Goal: Task Accomplishment & Management: Use online tool/utility

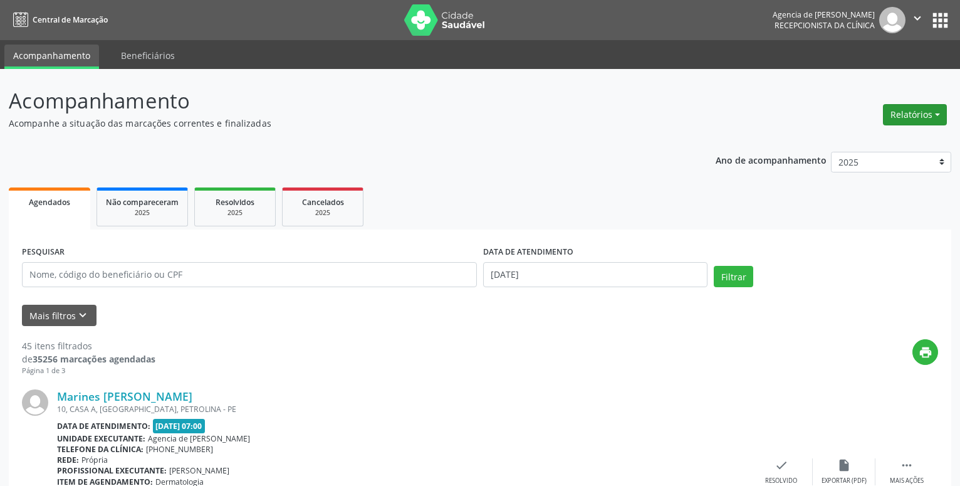
click at [925, 116] on button "Relatórios" at bounding box center [915, 114] width 64 height 21
click at [848, 140] on link "Agendamentos" at bounding box center [880, 142] width 135 height 18
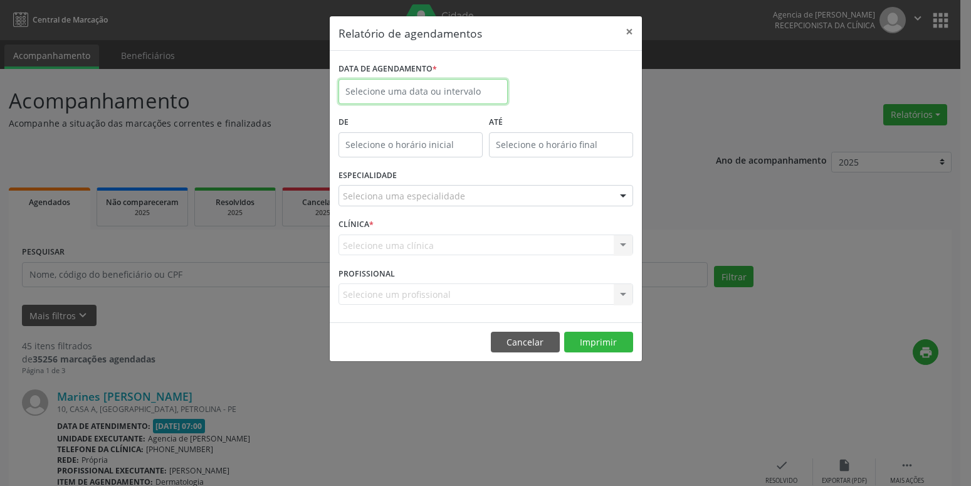
click at [456, 92] on input "text" at bounding box center [422, 91] width 169 height 25
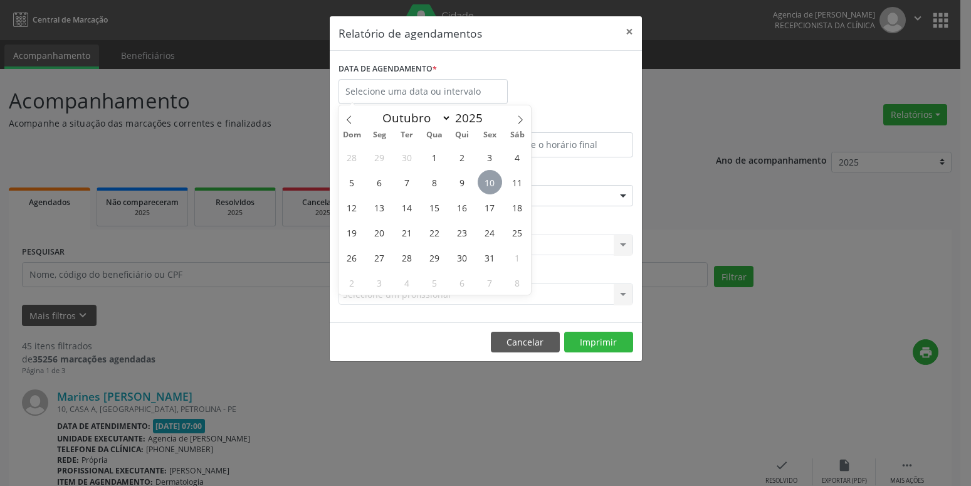
click at [487, 184] on span "10" at bounding box center [489, 182] width 24 height 24
type input "[DATE]"
click at [487, 184] on span "10" at bounding box center [489, 182] width 24 height 24
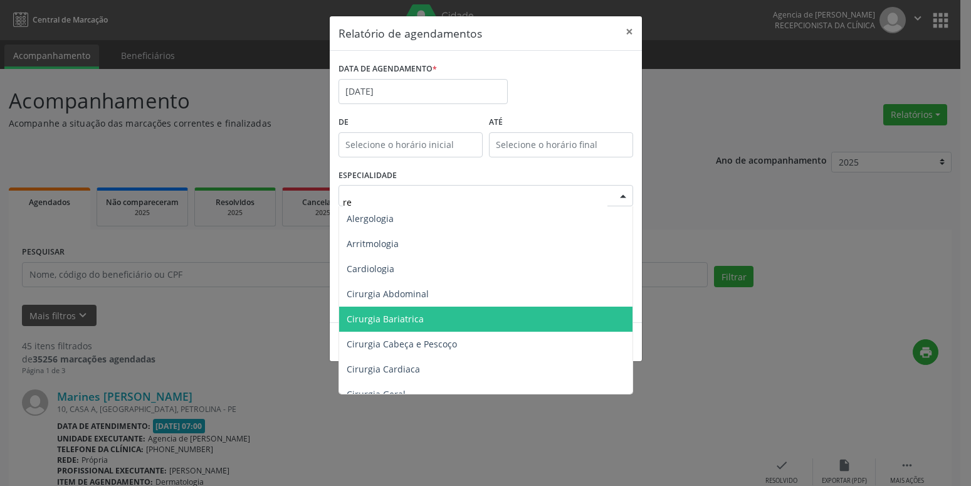
type input "reu"
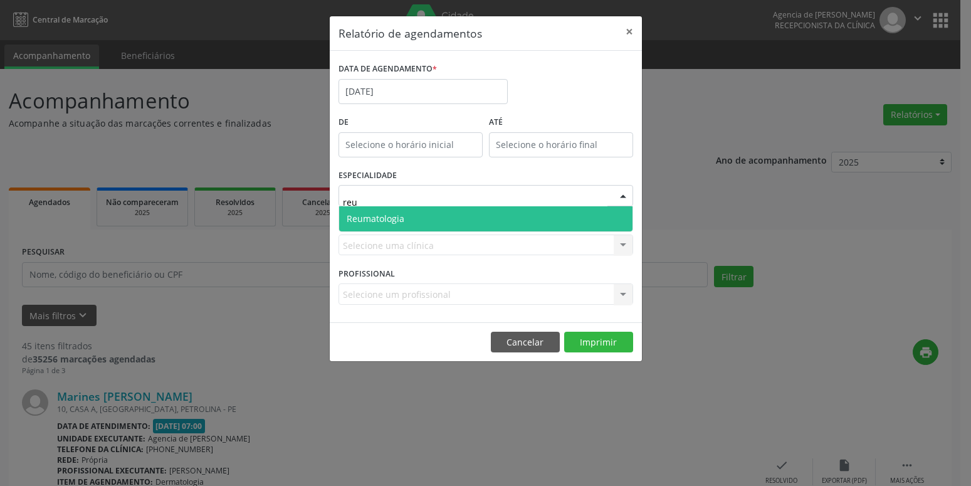
click at [556, 219] on span "Reumatologia" at bounding box center [485, 218] width 293 height 25
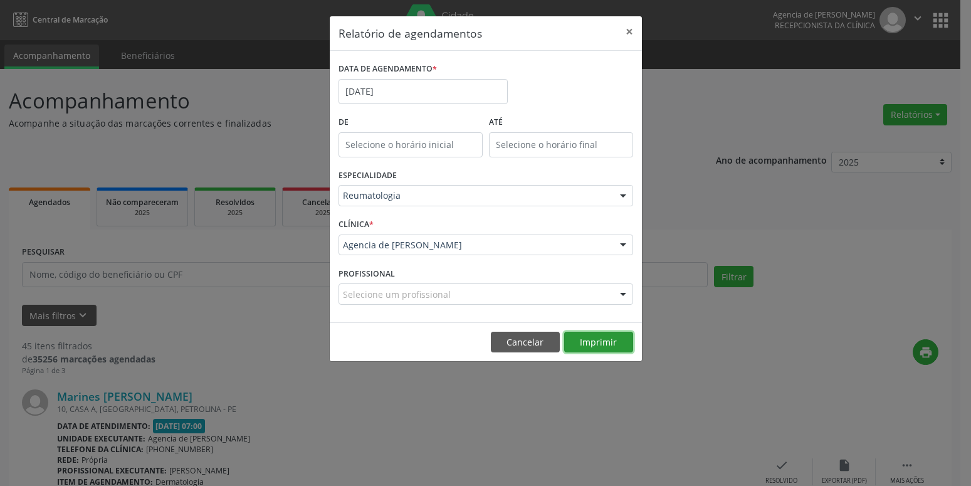
click at [609, 346] on button "Imprimir" at bounding box center [598, 341] width 69 height 21
click at [407, 93] on input "[DATE]" at bounding box center [422, 91] width 169 height 25
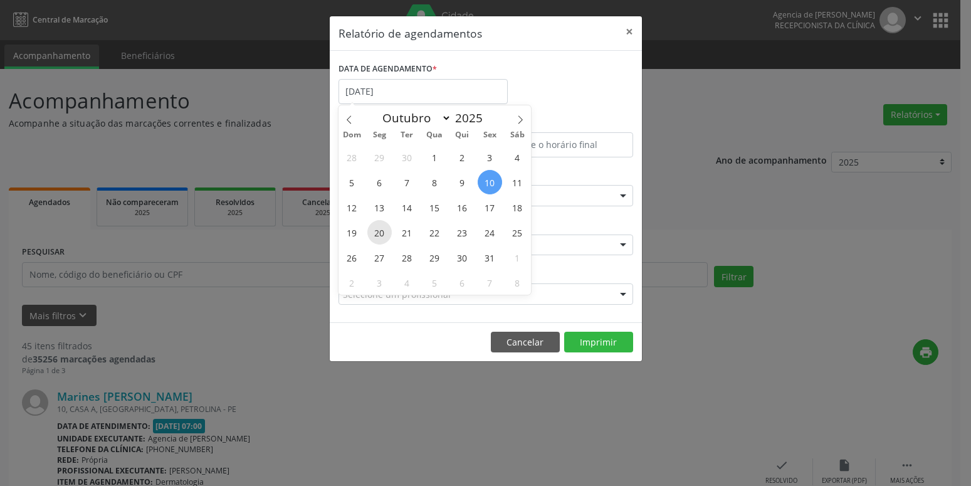
click at [387, 229] on span "20" at bounding box center [379, 232] width 24 height 24
type input "[DATE]"
click at [387, 229] on span "20" at bounding box center [379, 232] width 24 height 24
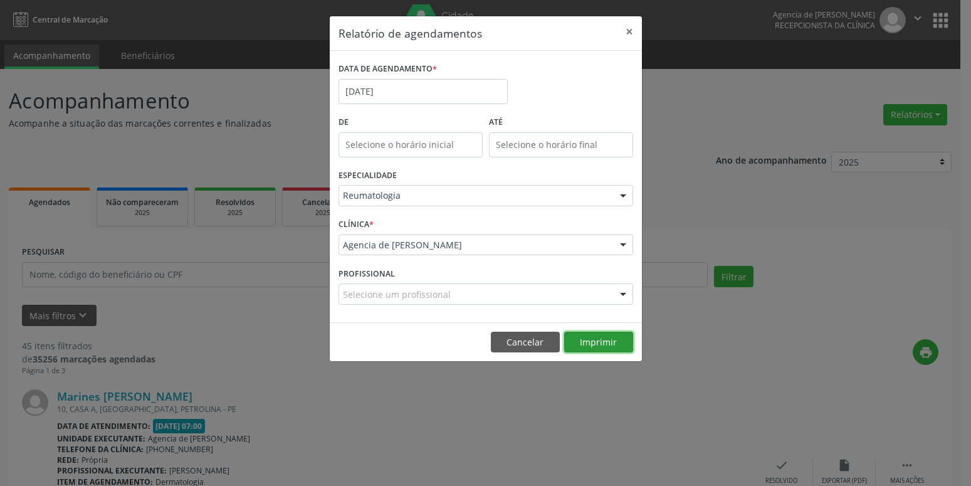
click at [610, 335] on button "Imprimir" at bounding box center [598, 341] width 69 height 21
click at [631, 32] on button "×" at bounding box center [629, 31] width 25 height 31
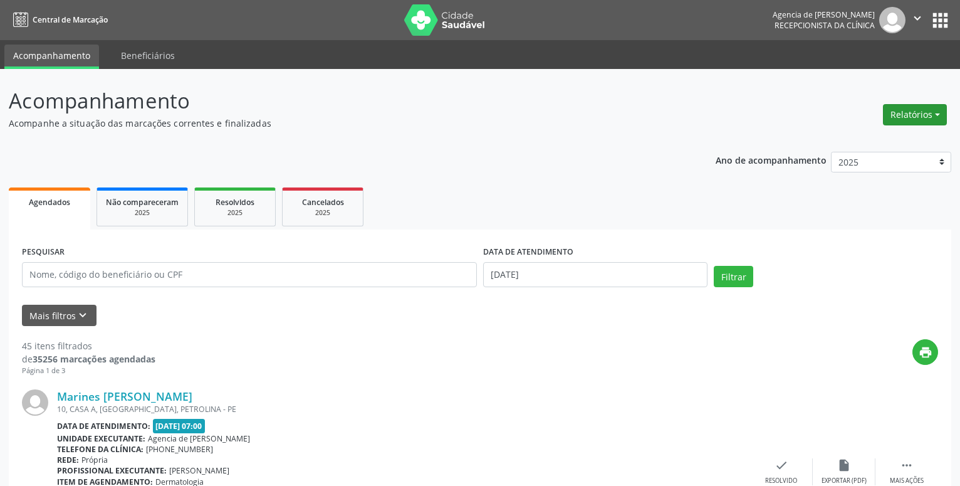
click at [943, 112] on button "Relatórios" at bounding box center [915, 114] width 64 height 21
click at [888, 136] on link "Agendamentos" at bounding box center [880, 142] width 135 height 18
select select "9"
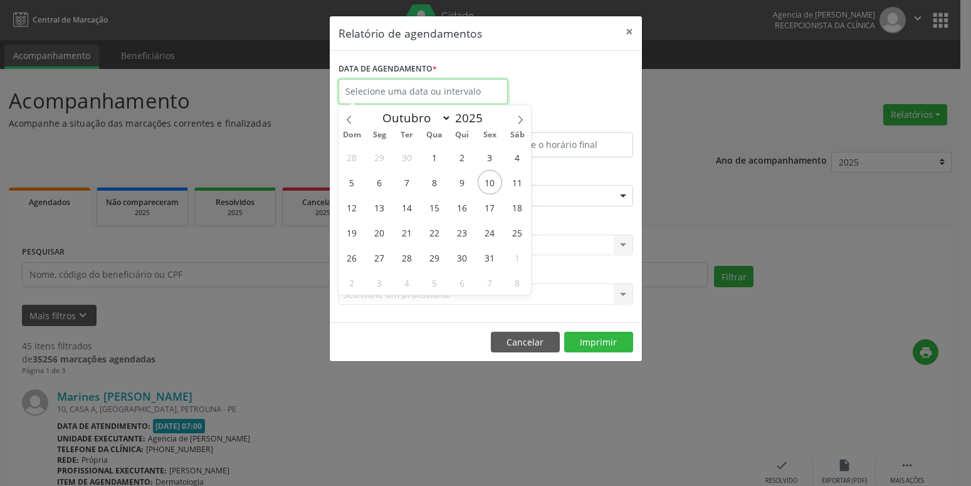
click at [477, 89] on input "text" at bounding box center [422, 91] width 169 height 25
click at [465, 206] on span "16" at bounding box center [462, 207] width 24 height 24
type input "[DATE]"
click at [465, 206] on span "16" at bounding box center [462, 207] width 24 height 24
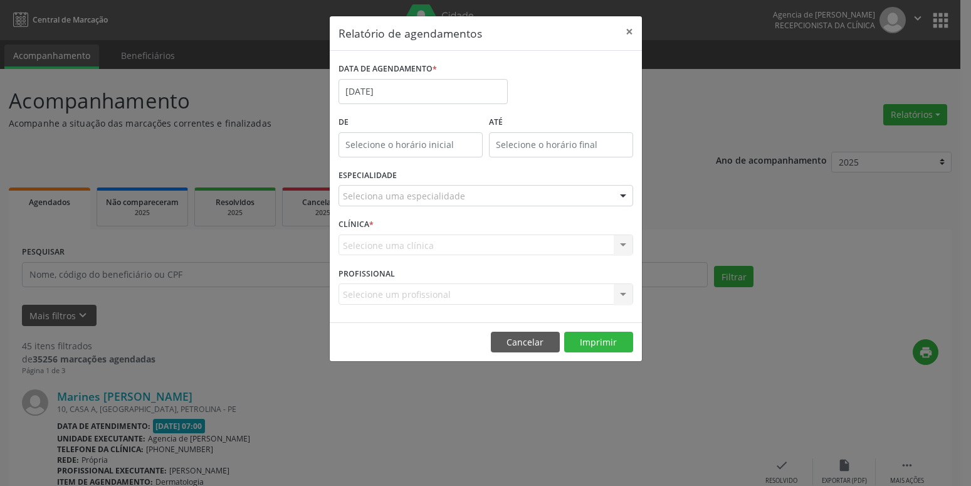
click at [463, 200] on div "Seleciona uma especialidade" at bounding box center [485, 195] width 294 height 21
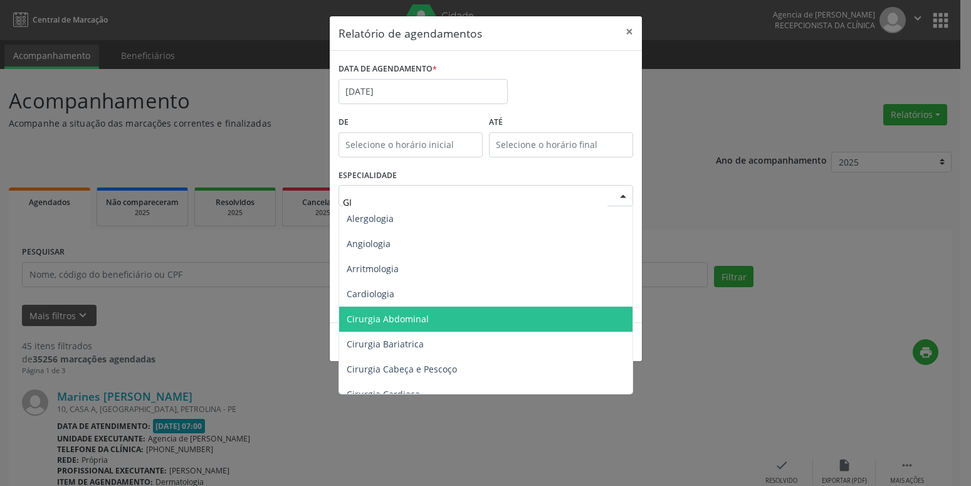
type input "GIN"
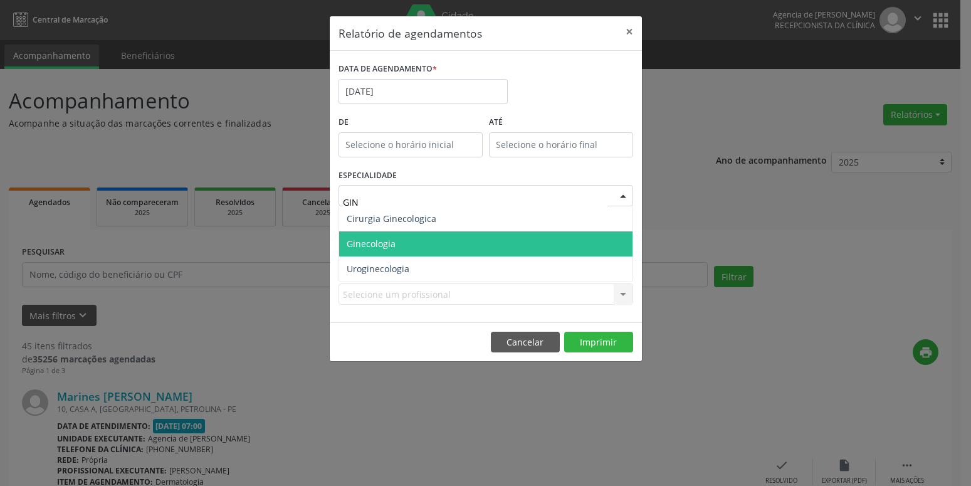
click at [385, 237] on span "Ginecologia" at bounding box center [485, 243] width 293 height 25
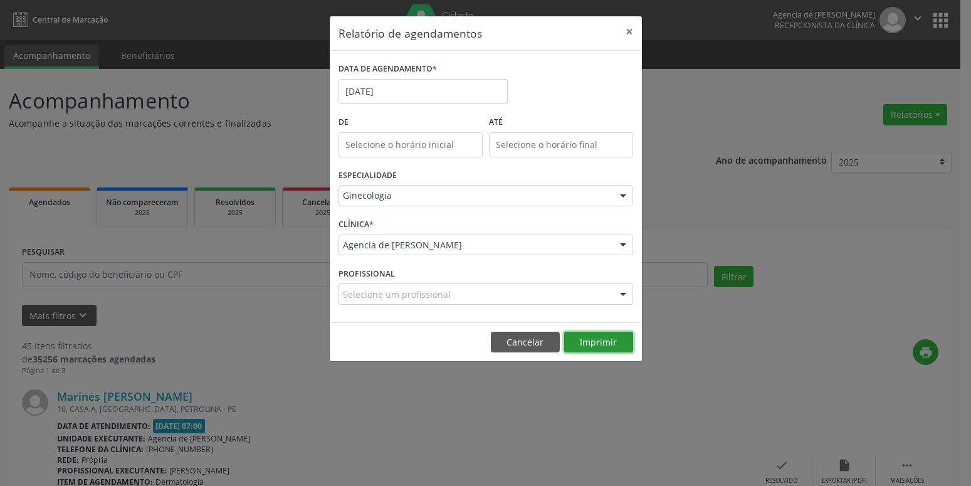
click at [580, 338] on button "Imprimir" at bounding box center [598, 341] width 69 height 21
click at [434, 100] on input "[DATE]" at bounding box center [422, 91] width 169 height 25
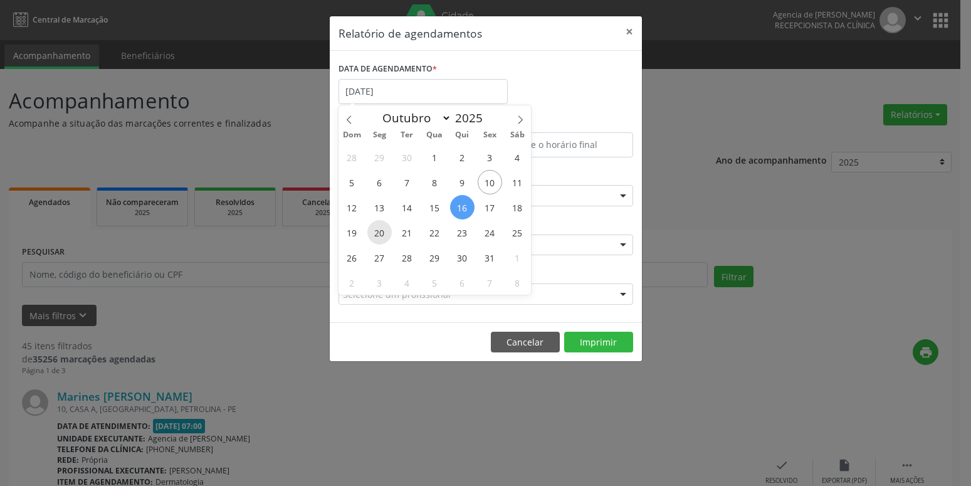
click at [383, 232] on span "20" at bounding box center [379, 232] width 24 height 24
type input "[DATE]"
click at [383, 232] on span "20" at bounding box center [379, 232] width 24 height 24
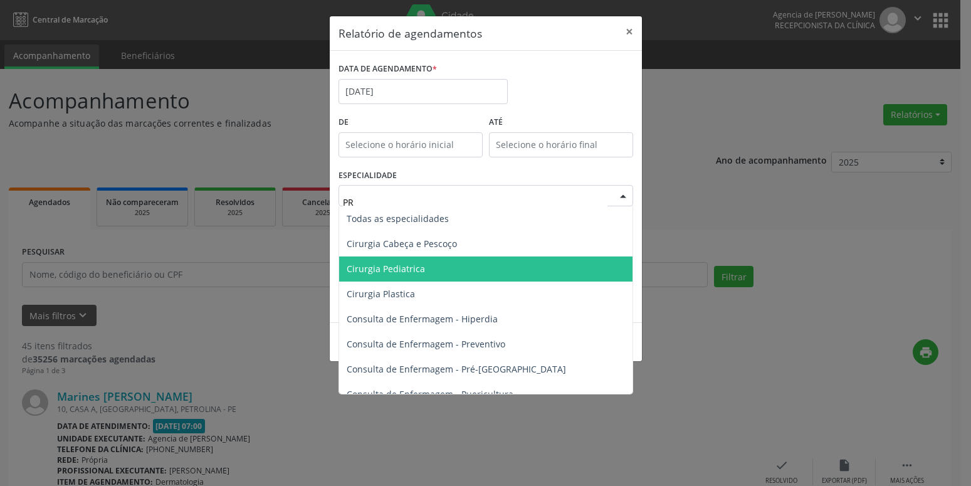
type input "PRE"
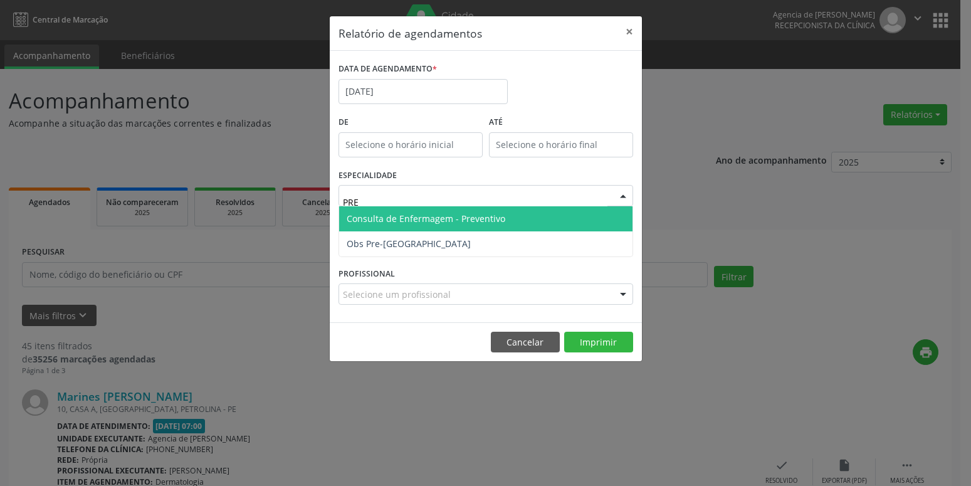
click at [466, 217] on span "Consulta de Enfermagem - Preventivo" at bounding box center [425, 218] width 159 height 12
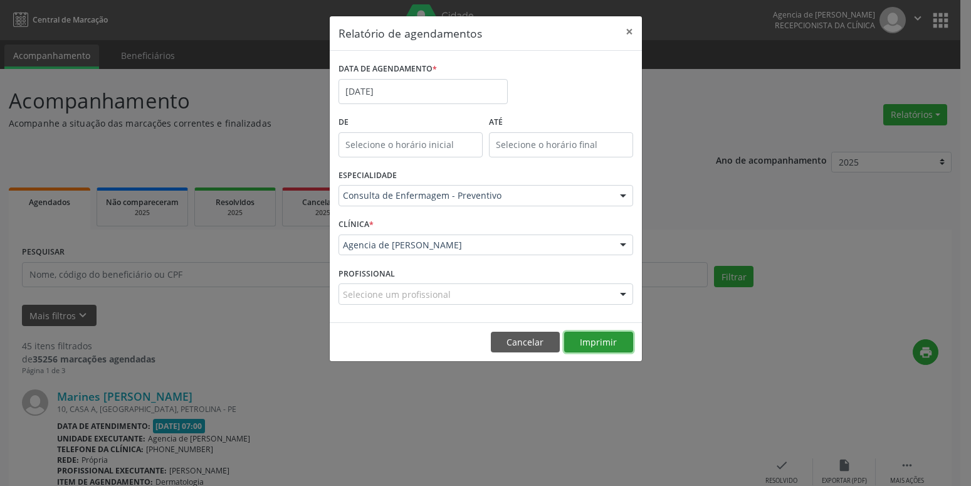
click at [608, 346] on button "Imprimir" at bounding box center [598, 341] width 69 height 21
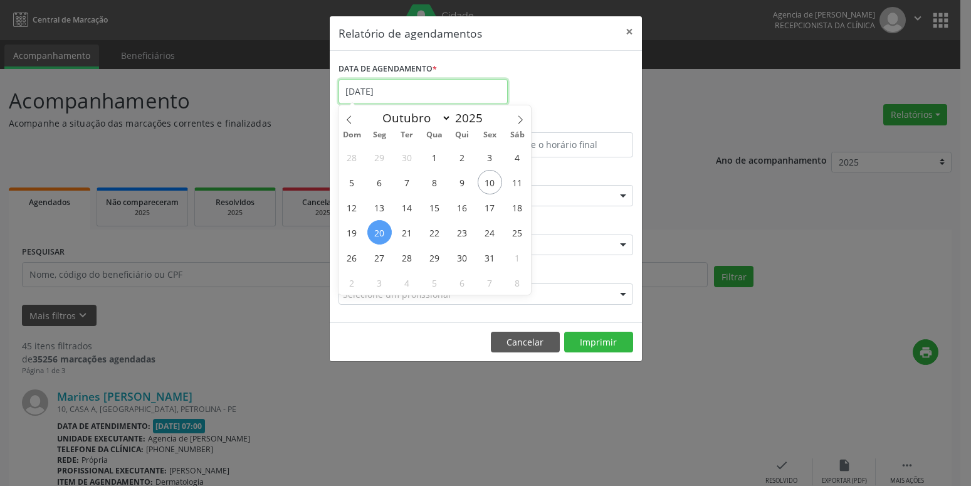
click at [447, 87] on input "[DATE]" at bounding box center [422, 91] width 169 height 25
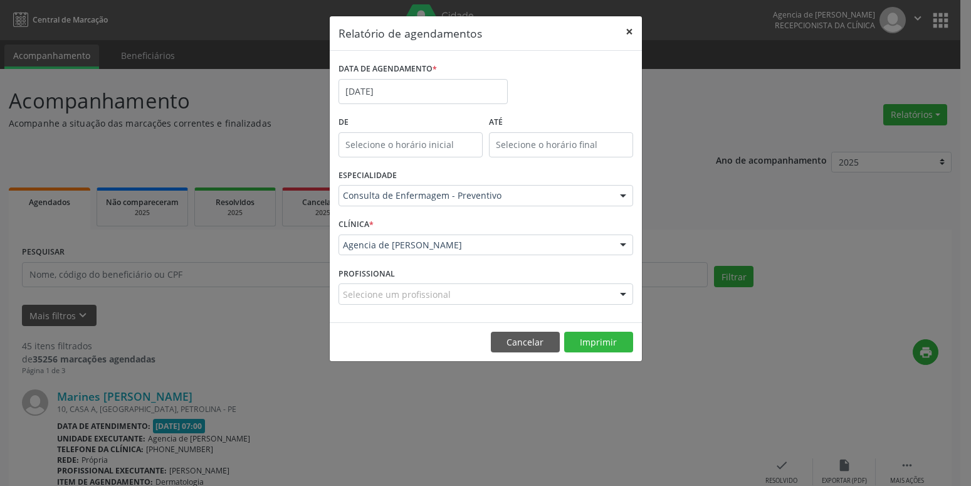
click at [625, 32] on button "×" at bounding box center [629, 31] width 25 height 31
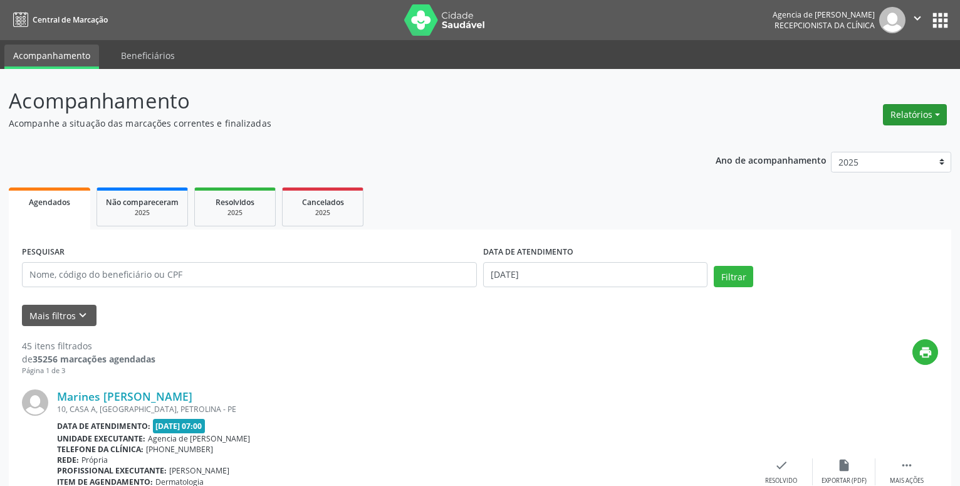
click at [905, 118] on button "Relatórios" at bounding box center [915, 114] width 64 height 21
click at [880, 143] on link "Agendamentos" at bounding box center [880, 142] width 135 height 18
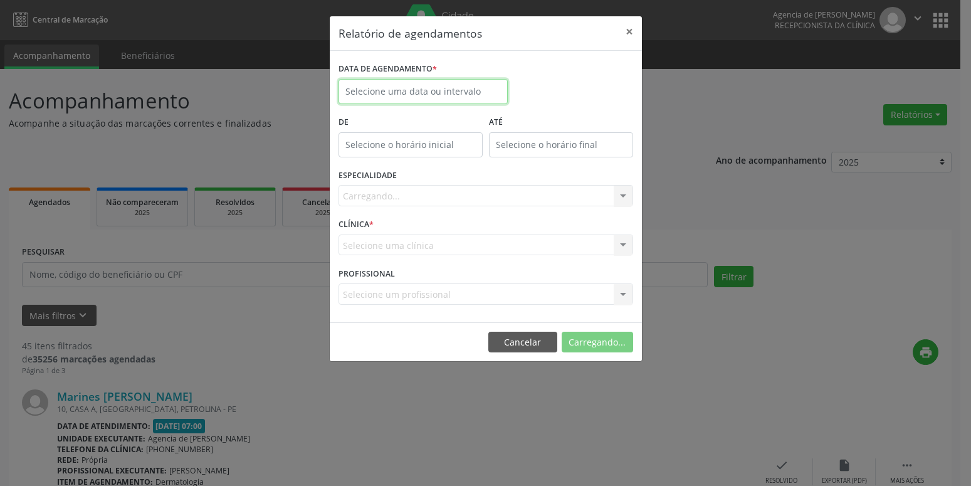
click at [457, 96] on input "text" at bounding box center [422, 91] width 169 height 25
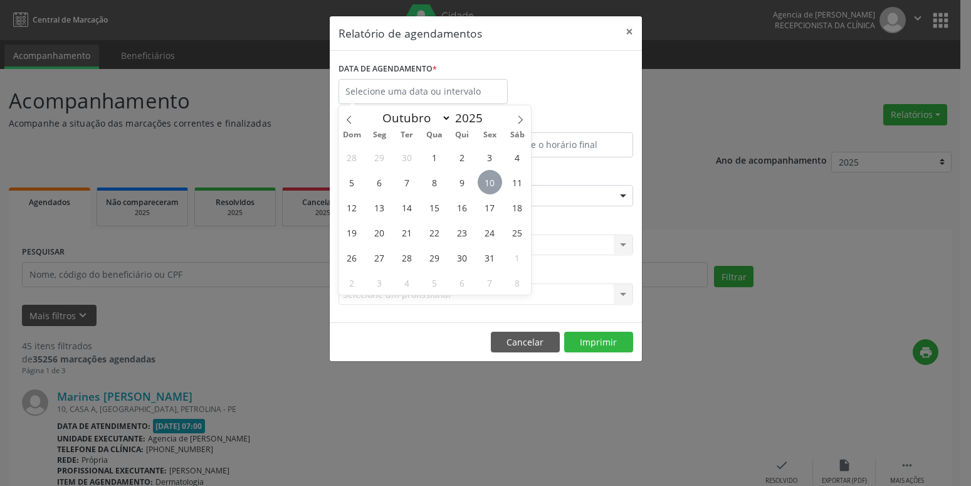
click at [489, 183] on span "10" at bounding box center [489, 182] width 24 height 24
type input "[DATE]"
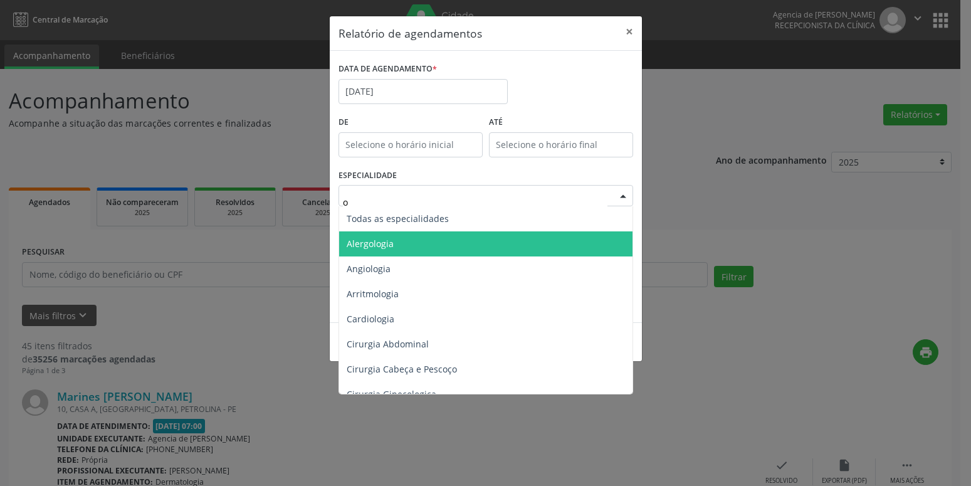
type input "or"
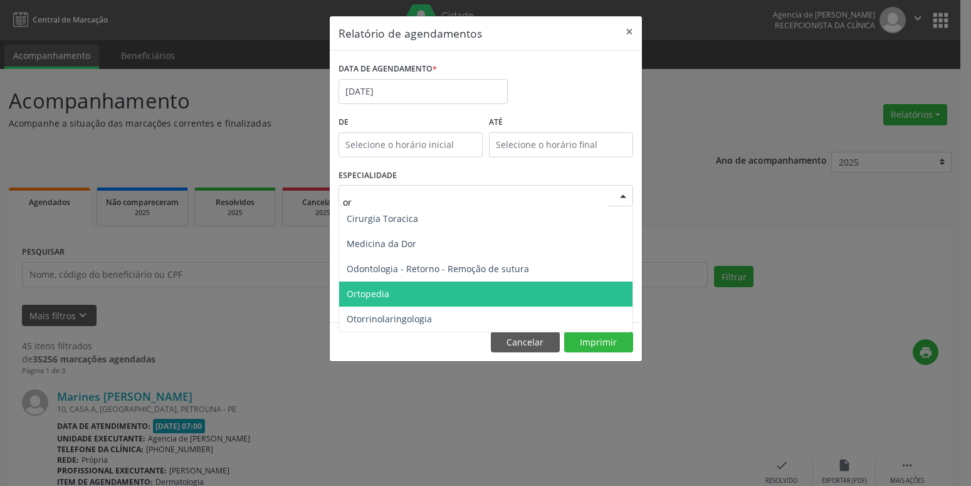
click at [474, 289] on span "Ortopedia" at bounding box center [485, 293] width 293 height 25
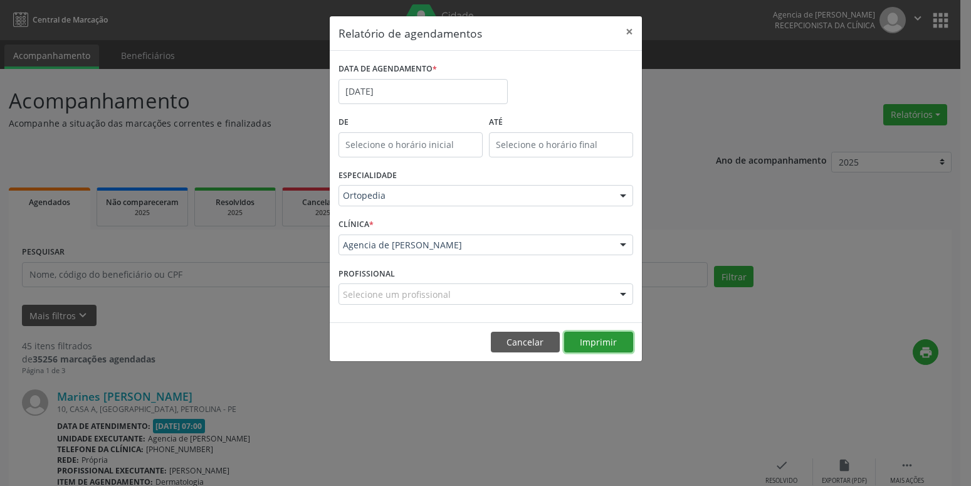
click at [617, 338] on button "Imprimir" at bounding box center [598, 341] width 69 height 21
click at [628, 31] on button "×" at bounding box center [629, 31] width 25 height 31
click at [174, 273] on input "text" at bounding box center [249, 274] width 455 height 25
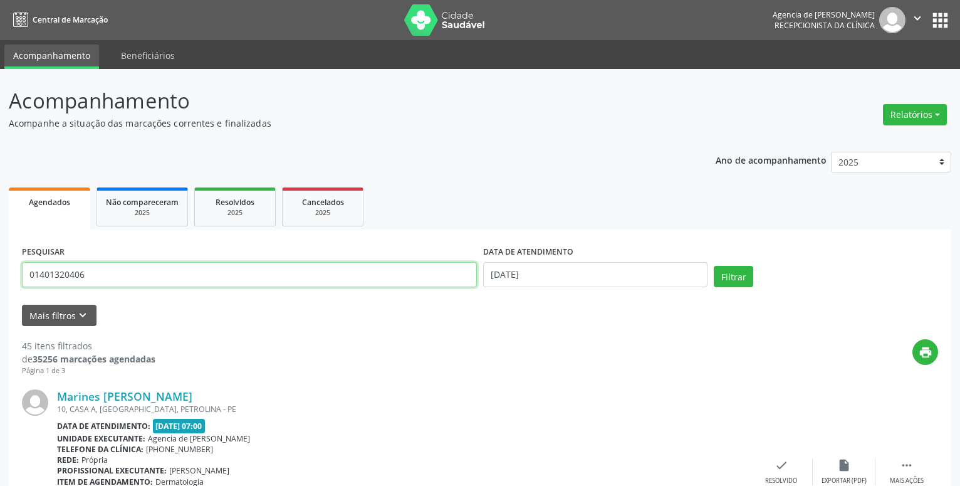
type input "01401320406"
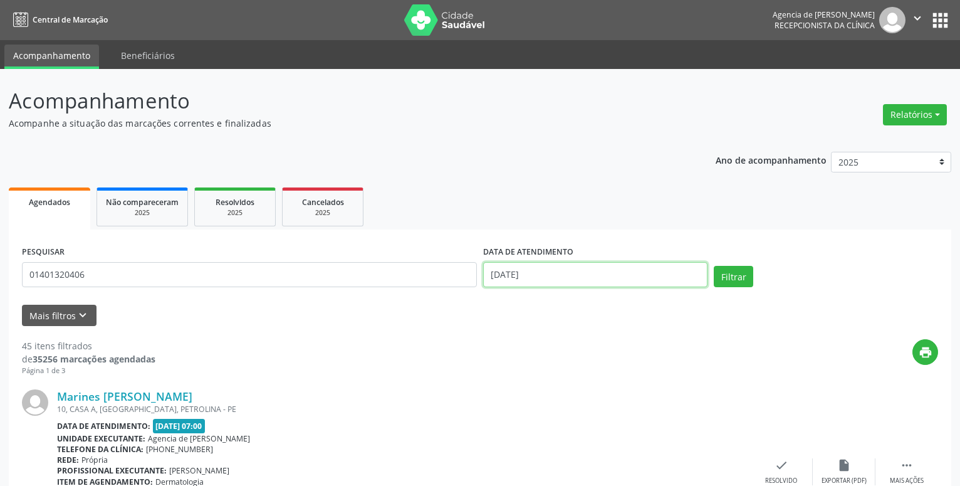
click at [570, 273] on input "[DATE]" at bounding box center [595, 274] width 224 height 25
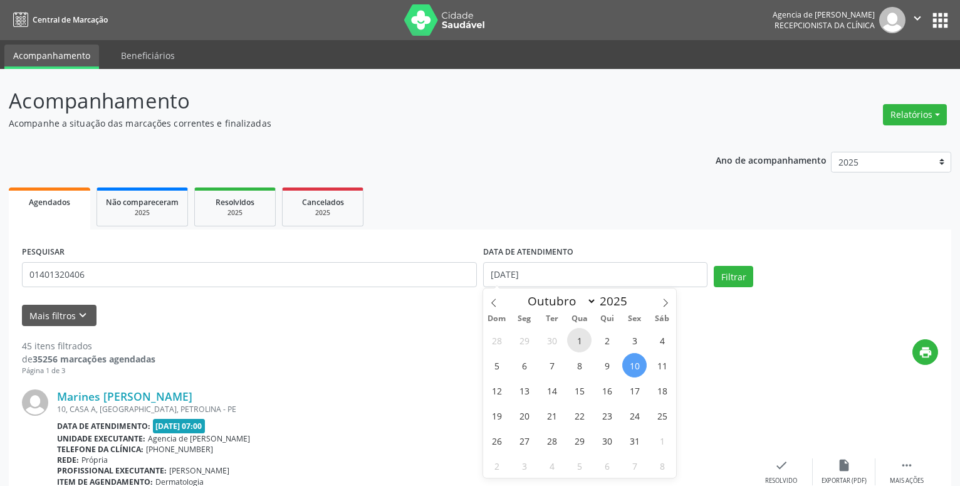
click at [576, 341] on span "1" at bounding box center [579, 340] width 24 height 24
type input "01/10/2025"
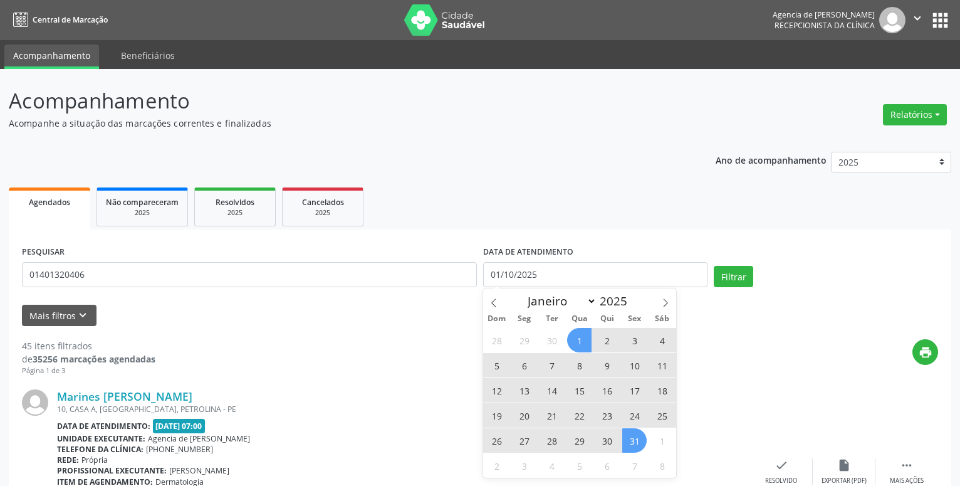
click at [634, 441] on span "31" at bounding box center [634, 440] width 24 height 24
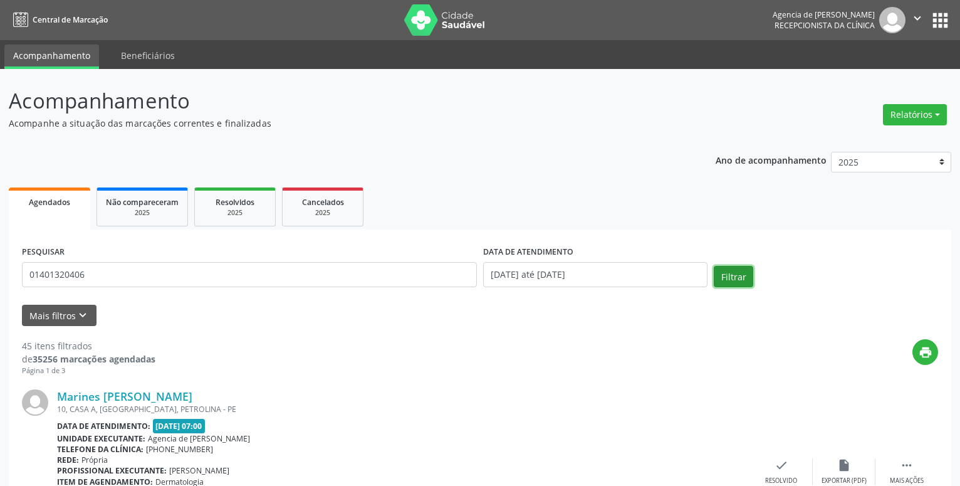
click at [737, 270] on button "Filtrar" at bounding box center [733, 276] width 39 height 21
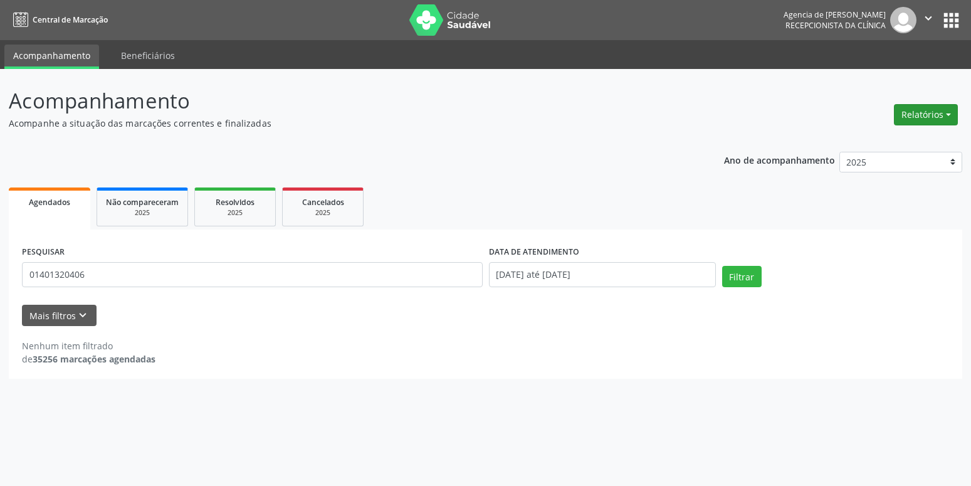
click at [921, 112] on button "Relatórios" at bounding box center [925, 114] width 64 height 21
click at [648, 127] on p "Acompanhe a situação das marcações correntes e finalizadas" at bounding box center [342, 123] width 667 height 13
click at [952, 112] on button "Relatórios" at bounding box center [925, 114] width 64 height 21
click at [844, 144] on link "Agendamentos" at bounding box center [890, 142] width 135 height 18
select select "9"
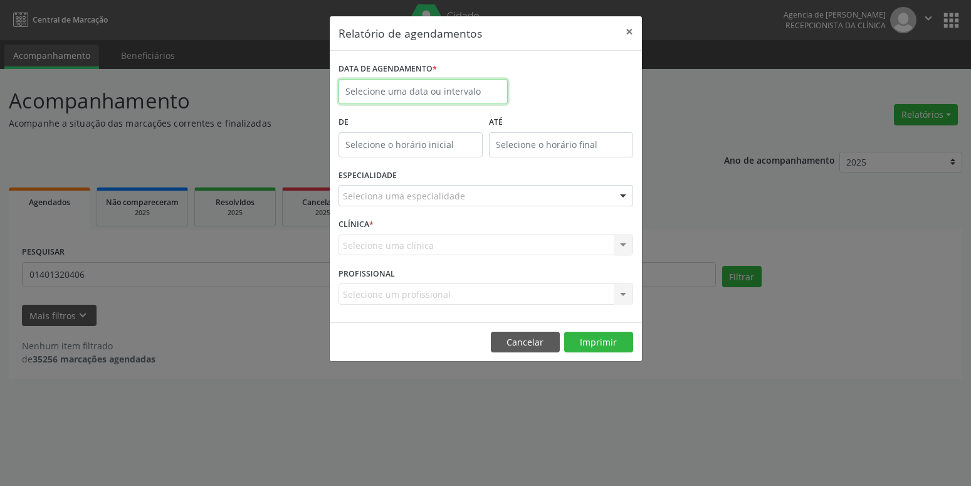
drag, startPoint x: 370, startPoint y: 80, endPoint x: 353, endPoint y: 92, distance: 21.6
click at [370, 80] on input "text" at bounding box center [422, 91] width 169 height 25
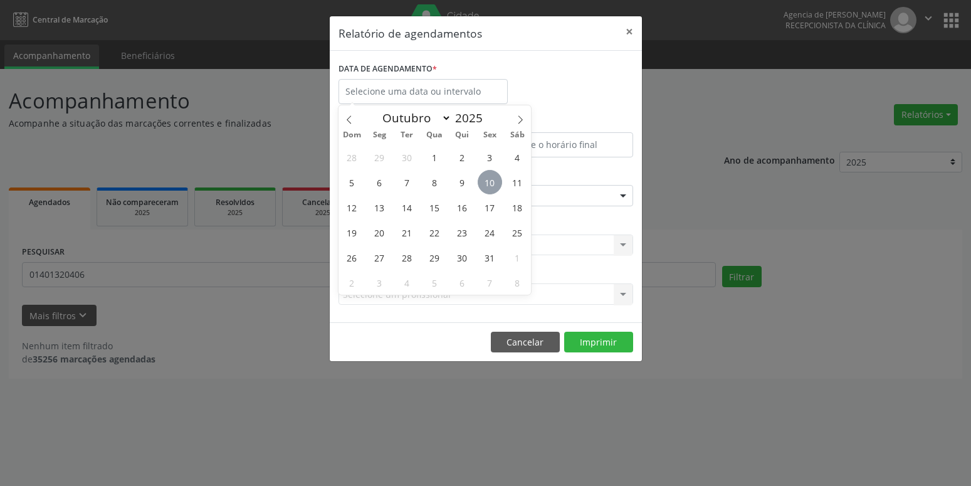
click at [482, 183] on span "10" at bounding box center [489, 182] width 24 height 24
type input "[DATE]"
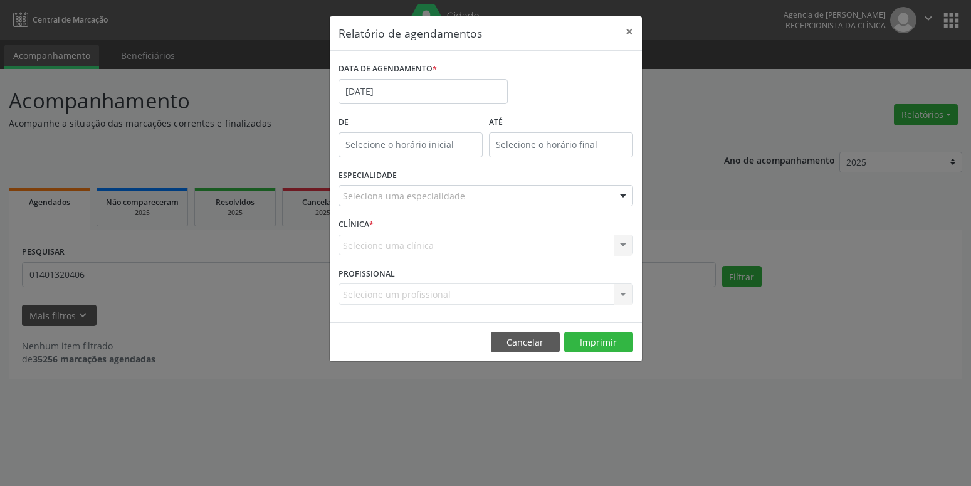
click at [482, 195] on div "Seleciona uma especialidade" at bounding box center [485, 195] width 294 height 21
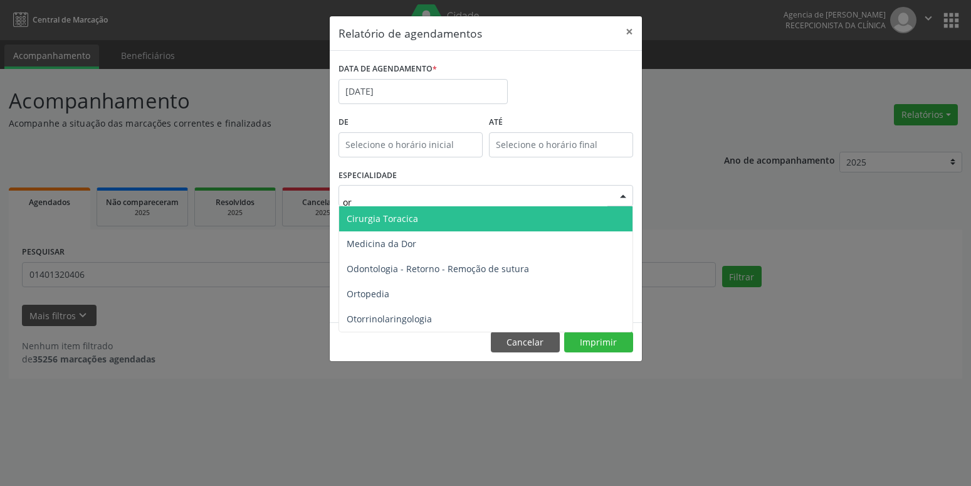
type input "ort"
drag, startPoint x: 481, startPoint y: 205, endPoint x: 483, endPoint y: 212, distance: 7.8
click at [482, 205] on input "ort" at bounding box center [475, 201] width 264 height 25
click at [483, 212] on span "Ortopedia" at bounding box center [485, 218] width 293 height 25
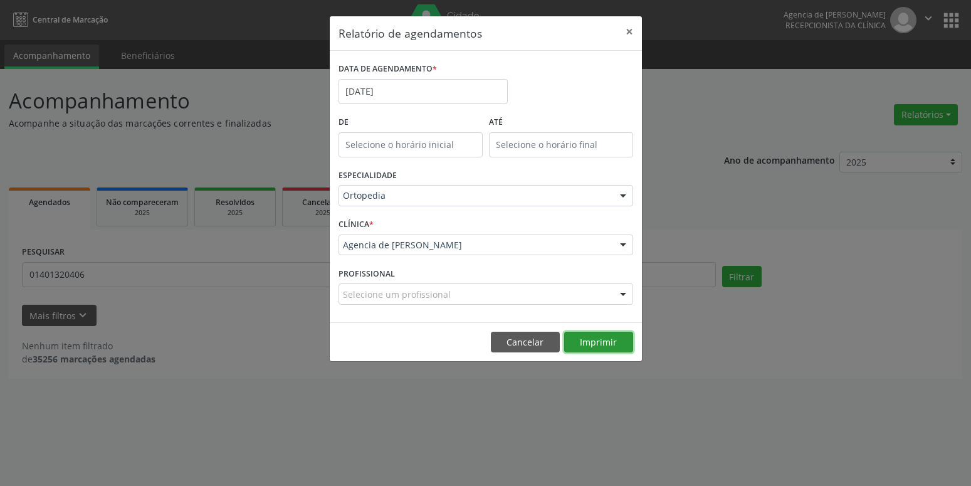
click at [595, 343] on button "Imprimir" at bounding box center [598, 341] width 69 height 21
click at [630, 31] on button "×" at bounding box center [629, 31] width 25 height 31
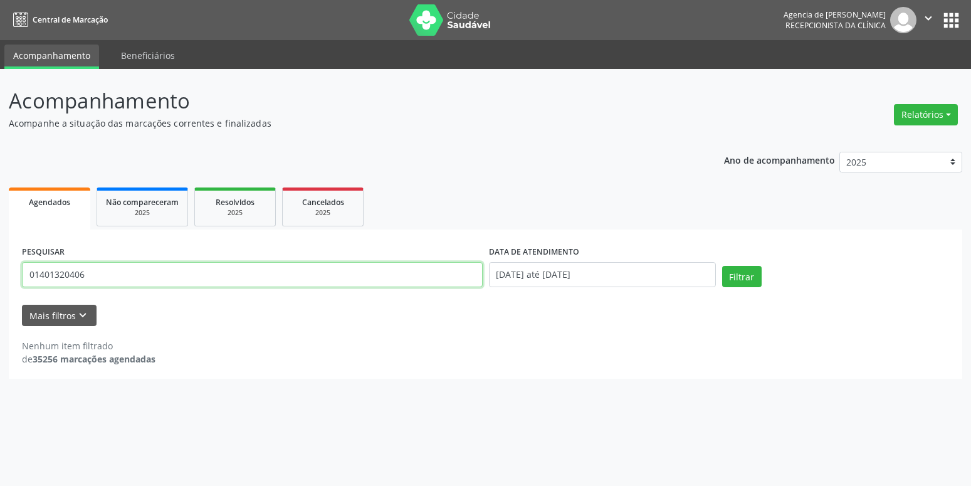
click at [122, 269] on input "01401320406" at bounding box center [252, 274] width 461 height 25
click at [122, 268] on input "01401320406" at bounding box center [252, 274] width 461 height 25
click at [162, 270] on input "01401320406" at bounding box center [252, 274] width 461 height 25
click at [208, 328] on div "Nenhum item filtrado de 35256 marcações agendadas" at bounding box center [485, 345] width 927 height 39
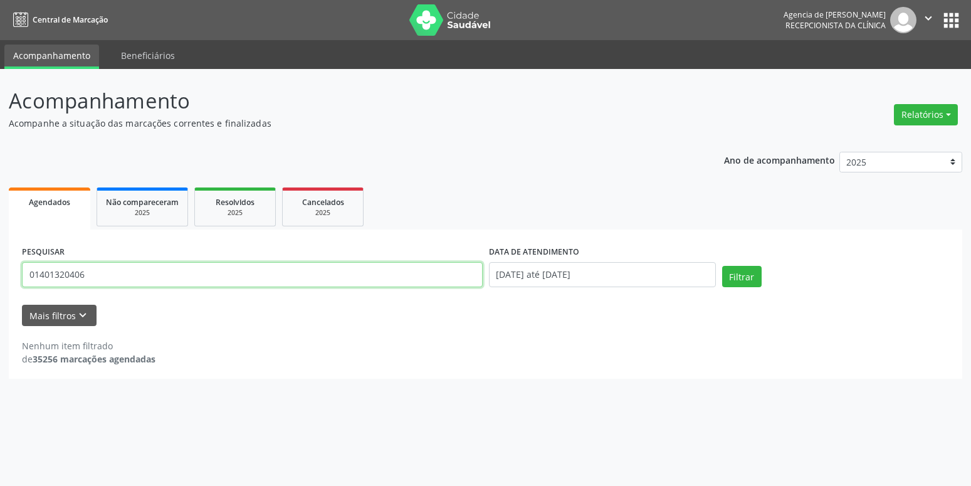
click at [206, 271] on input "01401320406" at bounding box center [252, 274] width 461 height 25
click at [175, 276] on input "01401320406" at bounding box center [252, 274] width 461 height 25
click at [242, 350] on div "Nenhum item filtrado de 35256 marcações agendadas" at bounding box center [485, 352] width 927 height 26
click at [141, 275] on input "01401320406" at bounding box center [252, 274] width 461 height 25
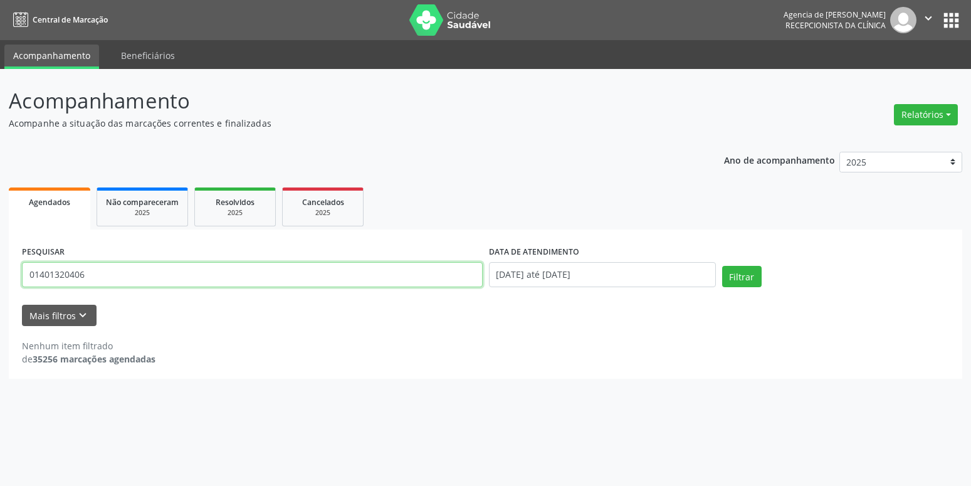
click at [141, 275] on input "01401320406" at bounding box center [252, 274] width 461 height 25
click at [218, 331] on div "Nenhum item filtrado de 35256 marcações agendadas" at bounding box center [485, 345] width 927 height 39
click at [120, 264] on input "01401320406" at bounding box center [252, 274] width 461 height 25
click at [129, 266] on input "01401320406" at bounding box center [252, 274] width 461 height 25
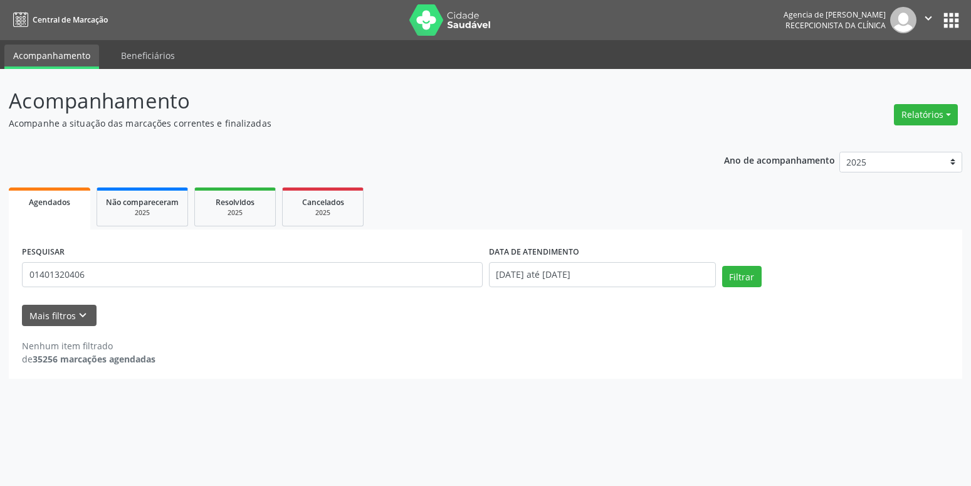
click at [488, 139] on div "Acompanhamento Acompanhe a situação das marcações correntes e finalizadas Relat…" at bounding box center [485, 231] width 953 height 293
click at [340, 279] on input "01401320406" at bounding box center [252, 274] width 461 height 25
click at [548, 130] on div "Acompanhamento Acompanhe a situação das marcações correntes e finalizadas Relat…" at bounding box center [485, 231] width 953 height 293
click at [586, 283] on input "[DATE] até [DATE]" at bounding box center [602, 274] width 227 height 25
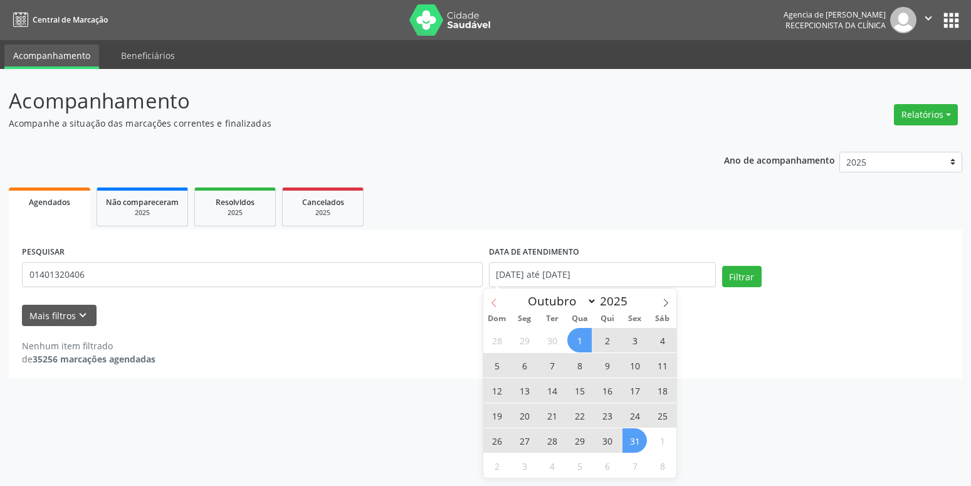
click at [487, 299] on span at bounding box center [493, 298] width 21 height 21
select select "8"
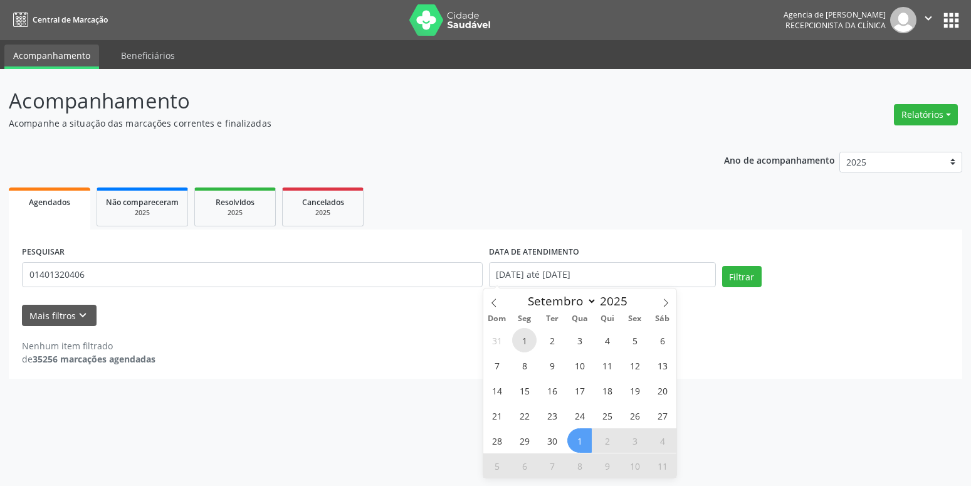
click at [530, 341] on span "1" at bounding box center [524, 340] width 24 height 24
type input "[DATE]"
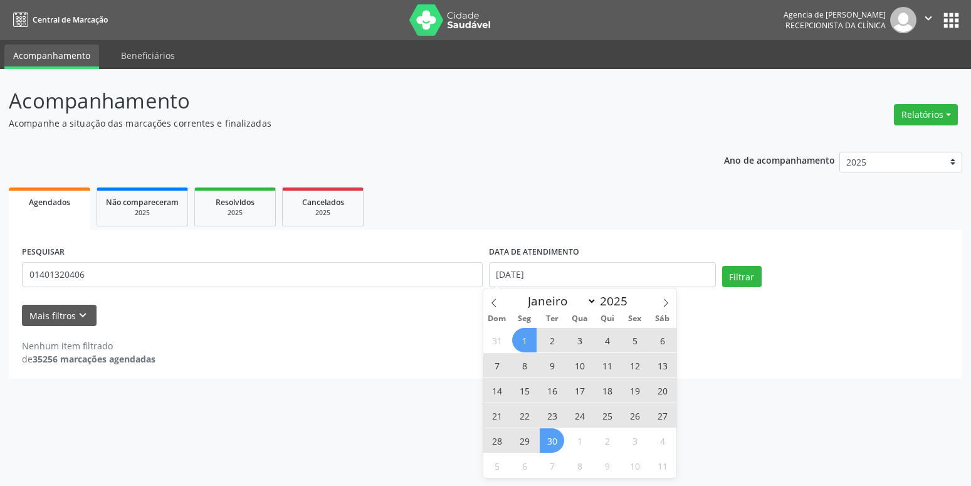
click at [556, 438] on span "30" at bounding box center [551, 440] width 24 height 24
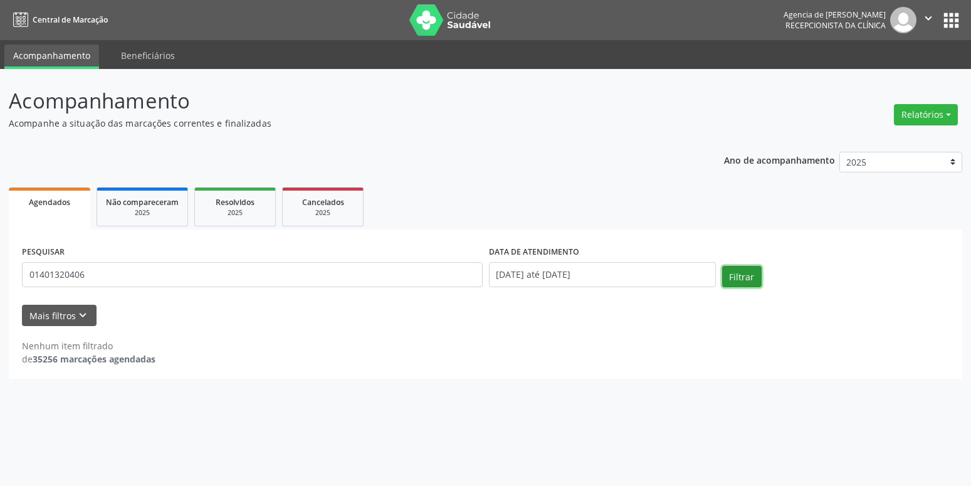
click at [747, 273] on button "Filtrar" at bounding box center [741, 276] width 39 height 21
click at [44, 275] on input "01401320406" at bounding box center [252, 274] width 461 height 25
click at [56, 274] on input "01401320406" at bounding box center [252, 274] width 461 height 25
click at [601, 272] on input "[DATE] até [DATE]" at bounding box center [602, 274] width 227 height 25
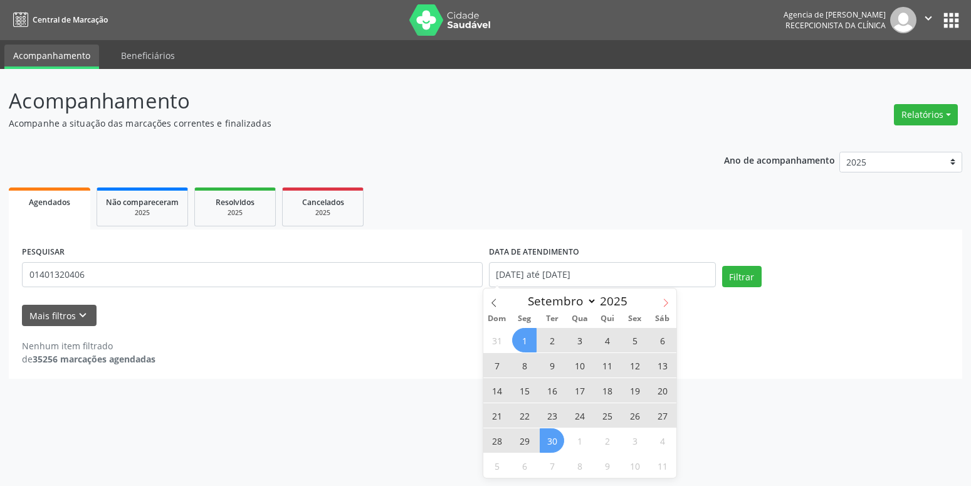
click at [669, 303] on icon at bounding box center [665, 302] width 9 height 9
select select "9"
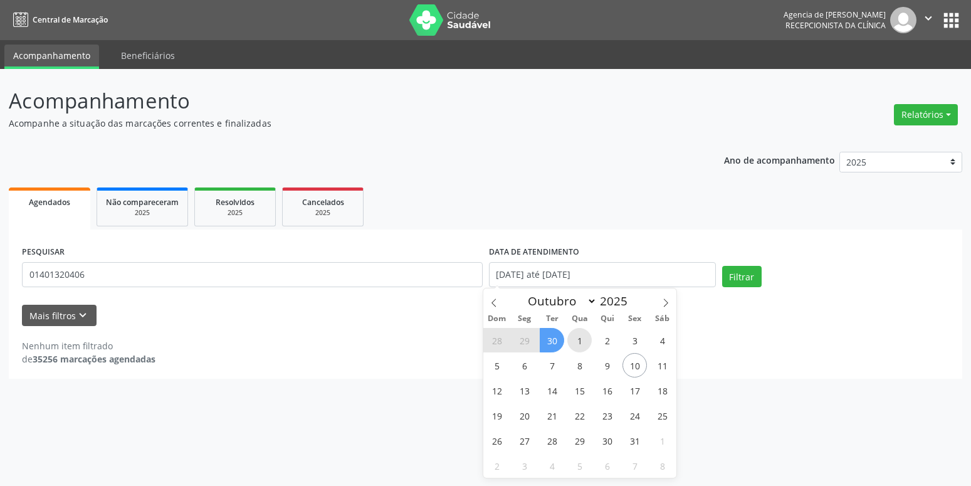
click at [572, 342] on span "1" at bounding box center [579, 340] width 24 height 24
type input "01/10/2025"
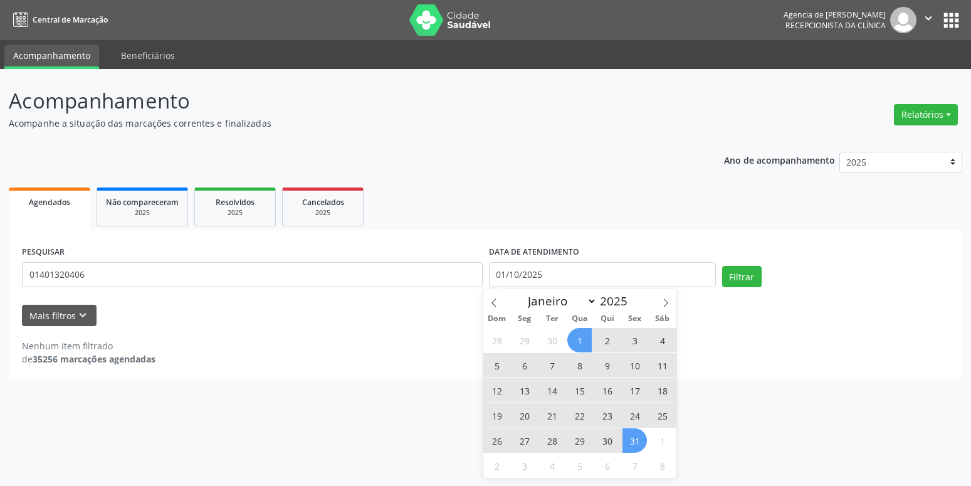
click at [635, 445] on span "31" at bounding box center [634, 440] width 24 height 24
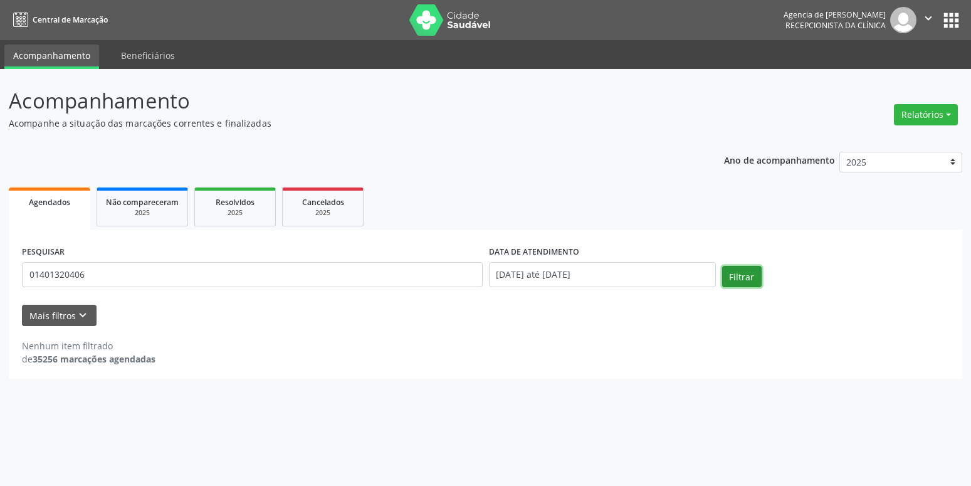
click at [741, 279] on button "Filtrar" at bounding box center [741, 276] width 39 height 21
click at [937, 117] on button "Relatórios" at bounding box center [925, 114] width 64 height 21
click at [887, 142] on link "Agendamentos" at bounding box center [890, 142] width 135 height 18
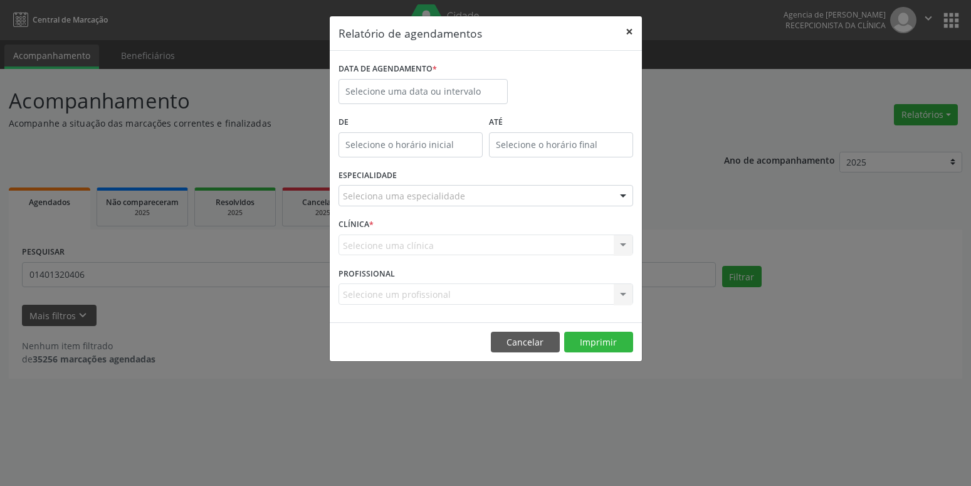
click at [619, 31] on button "×" at bounding box center [629, 31] width 25 height 31
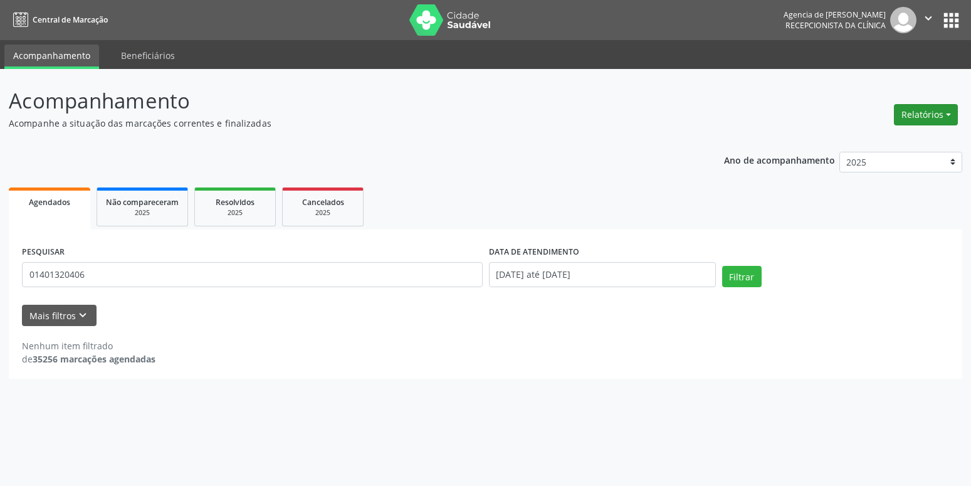
click at [934, 115] on button "Relatórios" at bounding box center [925, 114] width 64 height 21
click at [576, 122] on p "Acompanhe a situação das marcações correntes e finalizadas" at bounding box center [342, 123] width 667 height 13
click at [947, 110] on button "Relatórios" at bounding box center [925, 114] width 64 height 21
click at [872, 136] on link "Agendamentos" at bounding box center [890, 142] width 135 height 18
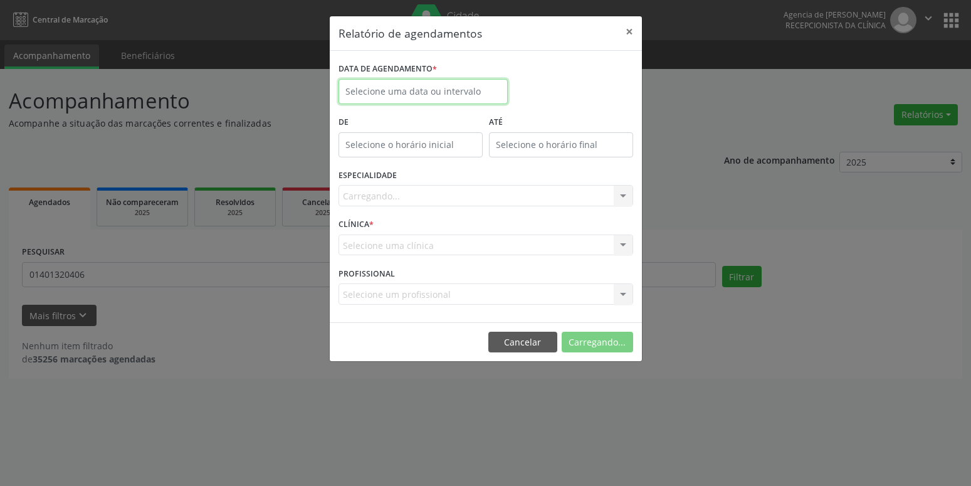
click at [462, 96] on input "text" at bounding box center [422, 91] width 169 height 25
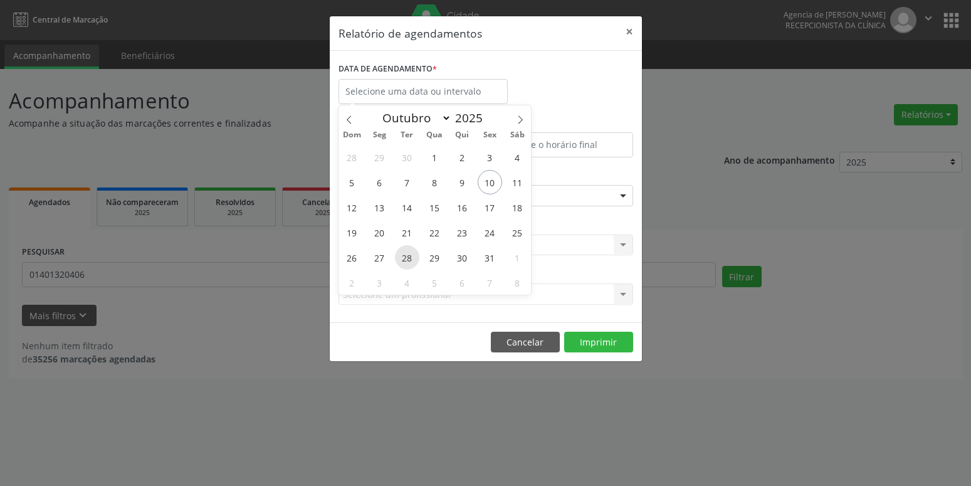
click at [403, 256] on span "28" at bounding box center [407, 257] width 24 height 24
type input "[DATE]"
click at [403, 256] on span "28" at bounding box center [407, 257] width 24 height 24
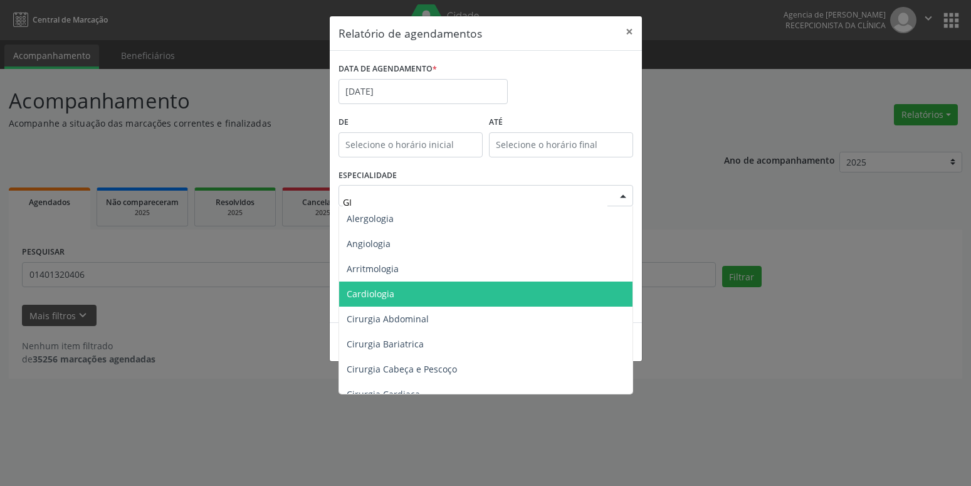
type input "GIN"
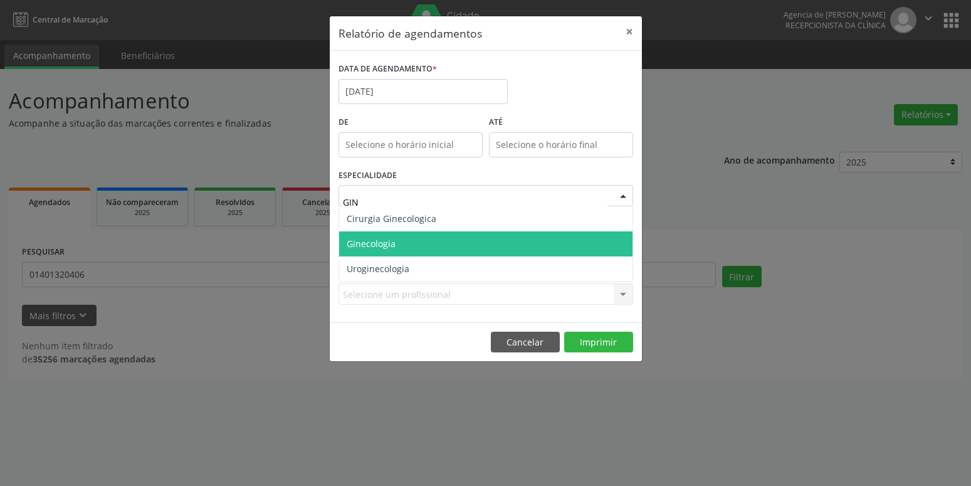
click at [405, 247] on span "Ginecologia" at bounding box center [485, 243] width 293 height 25
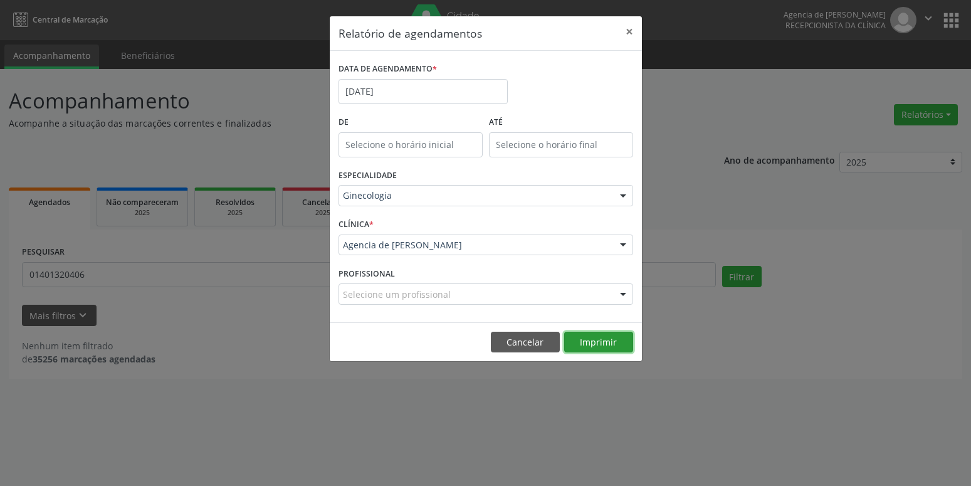
click at [609, 346] on button "Imprimir" at bounding box center [598, 341] width 69 height 21
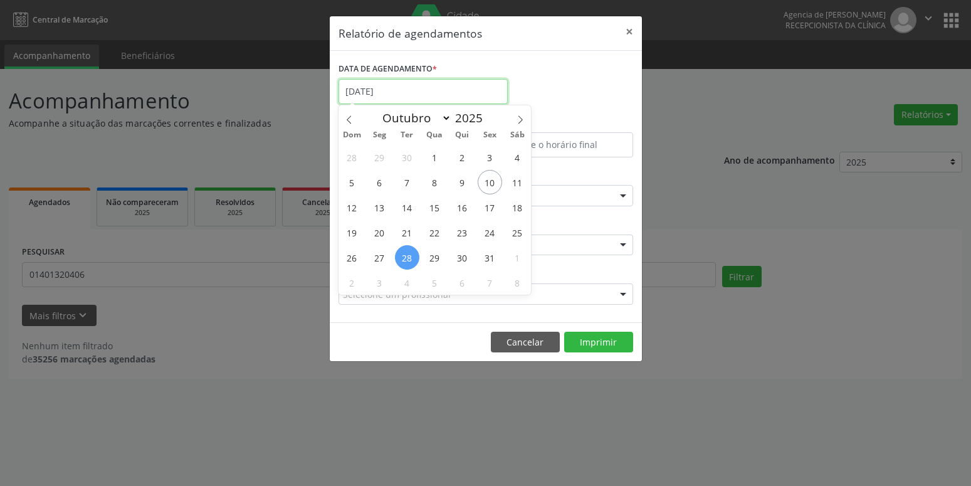
click at [404, 91] on input "[DATE]" at bounding box center [422, 91] width 169 height 25
click at [540, 90] on div "DATA DE AGENDAMENTO * [DATE]" at bounding box center [485, 86] width 301 height 53
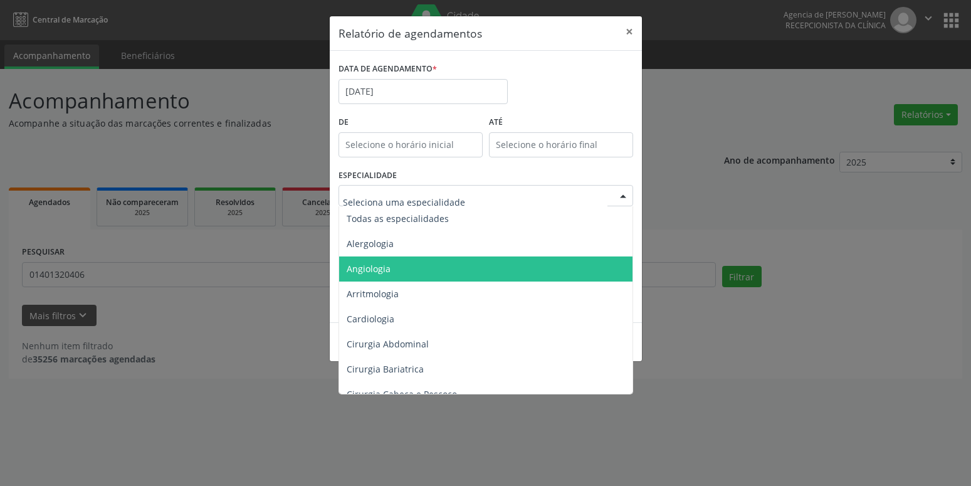
click at [407, 196] on input "text" at bounding box center [475, 201] width 264 height 25
click at [414, 83] on input "[DATE]" at bounding box center [422, 91] width 169 height 25
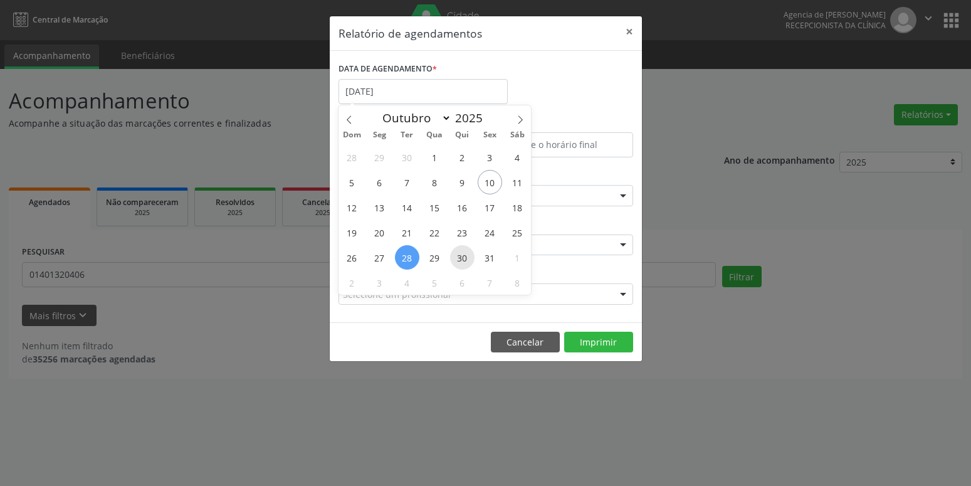
click at [458, 254] on span "30" at bounding box center [462, 257] width 24 height 24
type input "30/10/2025"
click at [459, 255] on span "30" at bounding box center [462, 257] width 24 height 24
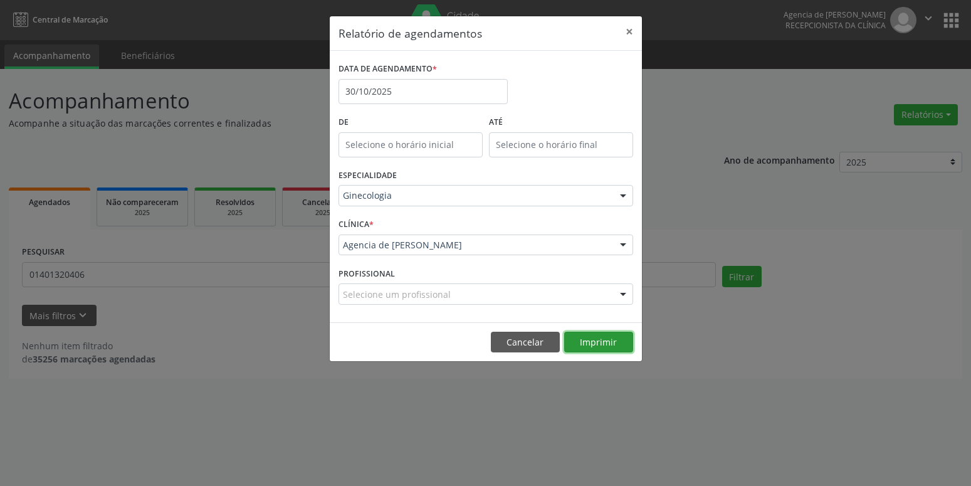
click at [597, 345] on button "Imprimir" at bounding box center [598, 341] width 69 height 21
click at [389, 90] on input "30/10/2025" at bounding box center [422, 91] width 169 height 25
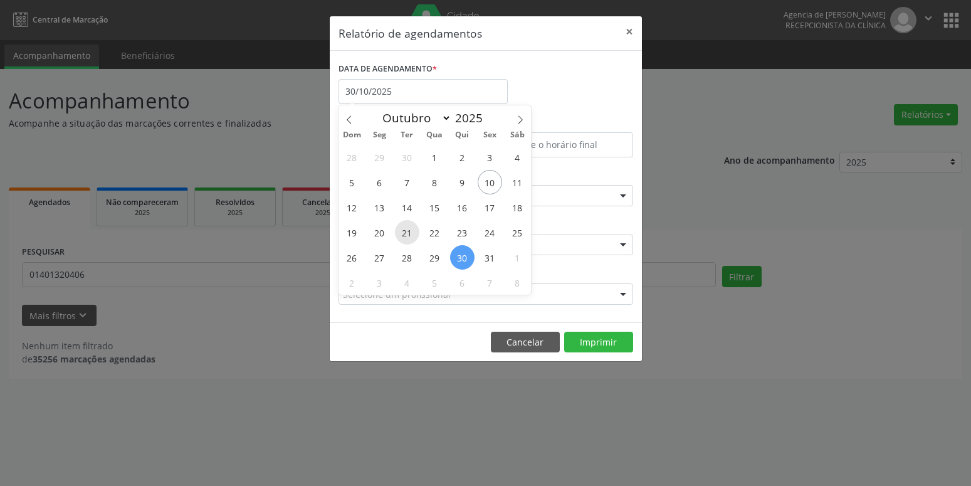
click at [410, 234] on span "21" at bounding box center [407, 232] width 24 height 24
type input "[DATE]"
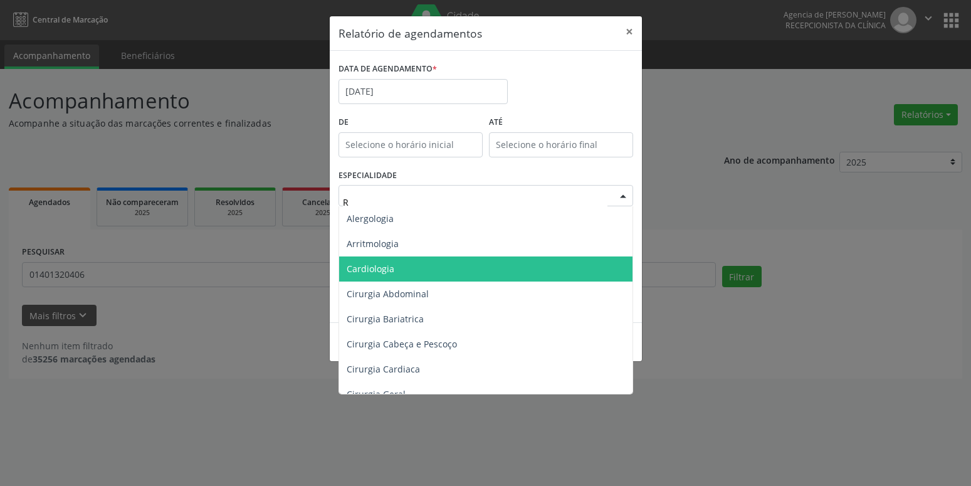
type input "RE"
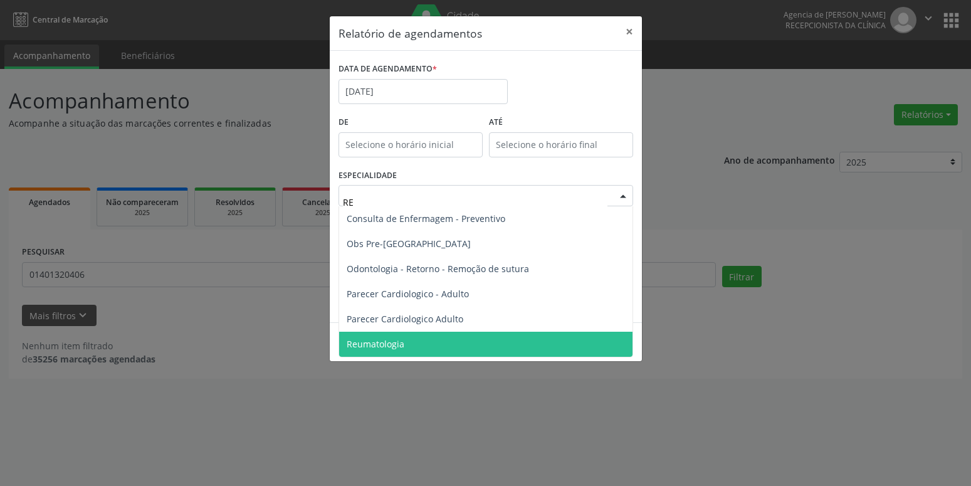
click at [380, 334] on span "Reumatologia" at bounding box center [485, 343] width 293 height 25
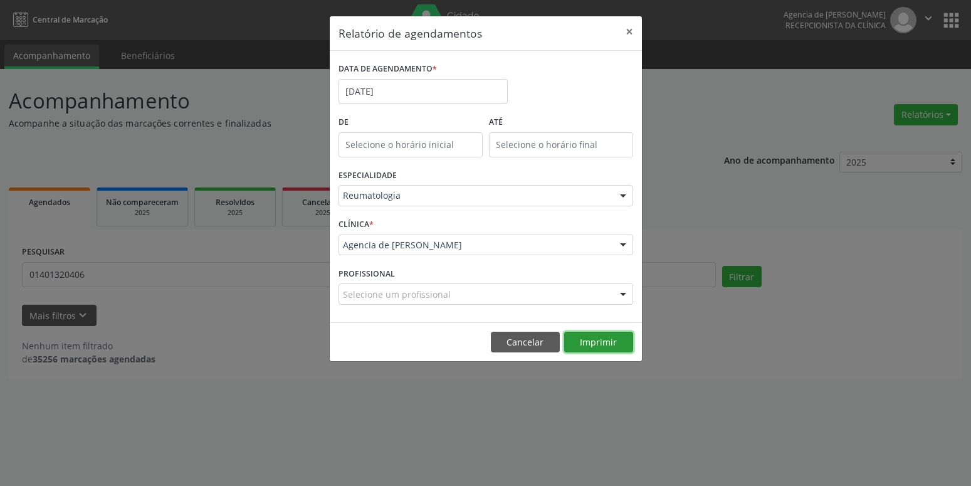
click at [592, 344] on button "Imprimir" at bounding box center [598, 341] width 69 height 21
